Goal: Task Accomplishment & Management: Use online tool/utility

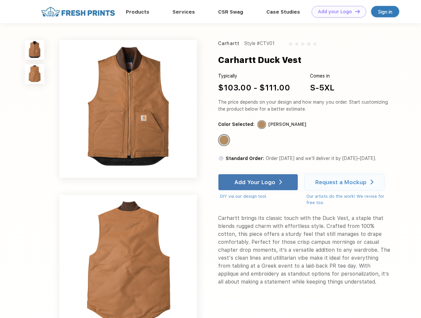
click at [337, 12] on link "Add your Logo Design Tool" at bounding box center [339, 12] width 55 height 12
click at [0, 0] on div "Design Tool" at bounding box center [0, 0] width 0 height 0
click at [355, 11] on link "Add your Logo Design Tool" at bounding box center [339, 12] width 55 height 12
click at [35, 50] on img at bounding box center [35, 50] width 20 height 20
click at [35, 74] on img at bounding box center [35, 74] width 20 height 20
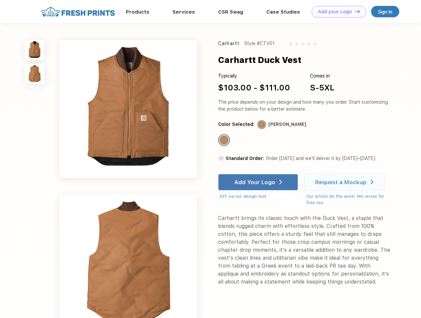
click at [225, 140] on div "Standard Color" at bounding box center [224, 139] width 9 height 9
click at [259, 182] on div "Add Your Logo" at bounding box center [255, 182] width 41 height 7
click at [346, 182] on div "Request a Mockup" at bounding box center [341, 182] width 51 height 7
